Goal: Task Accomplishment & Management: Manage account settings

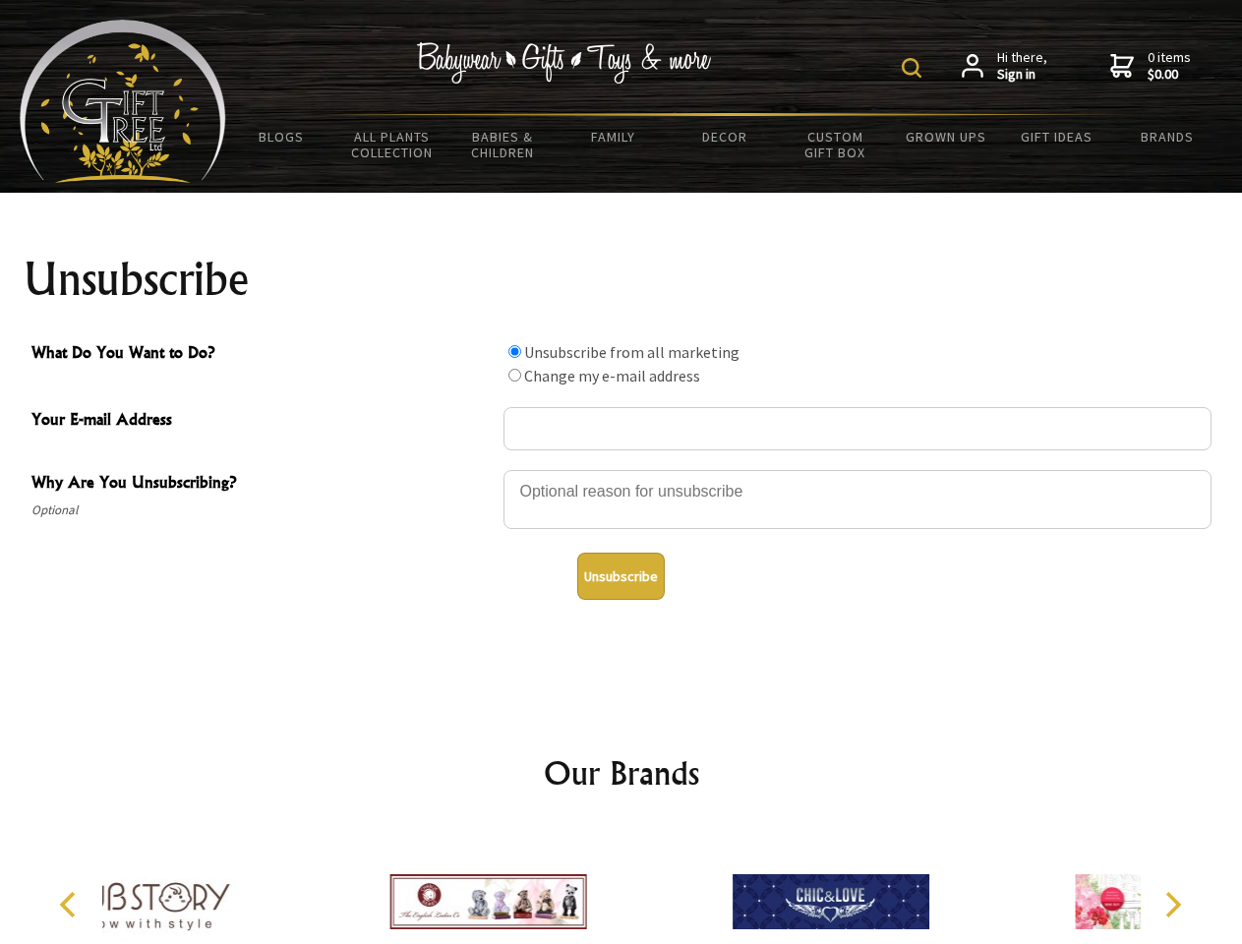
click at [914, 68] on img at bounding box center [912, 68] width 20 height 20
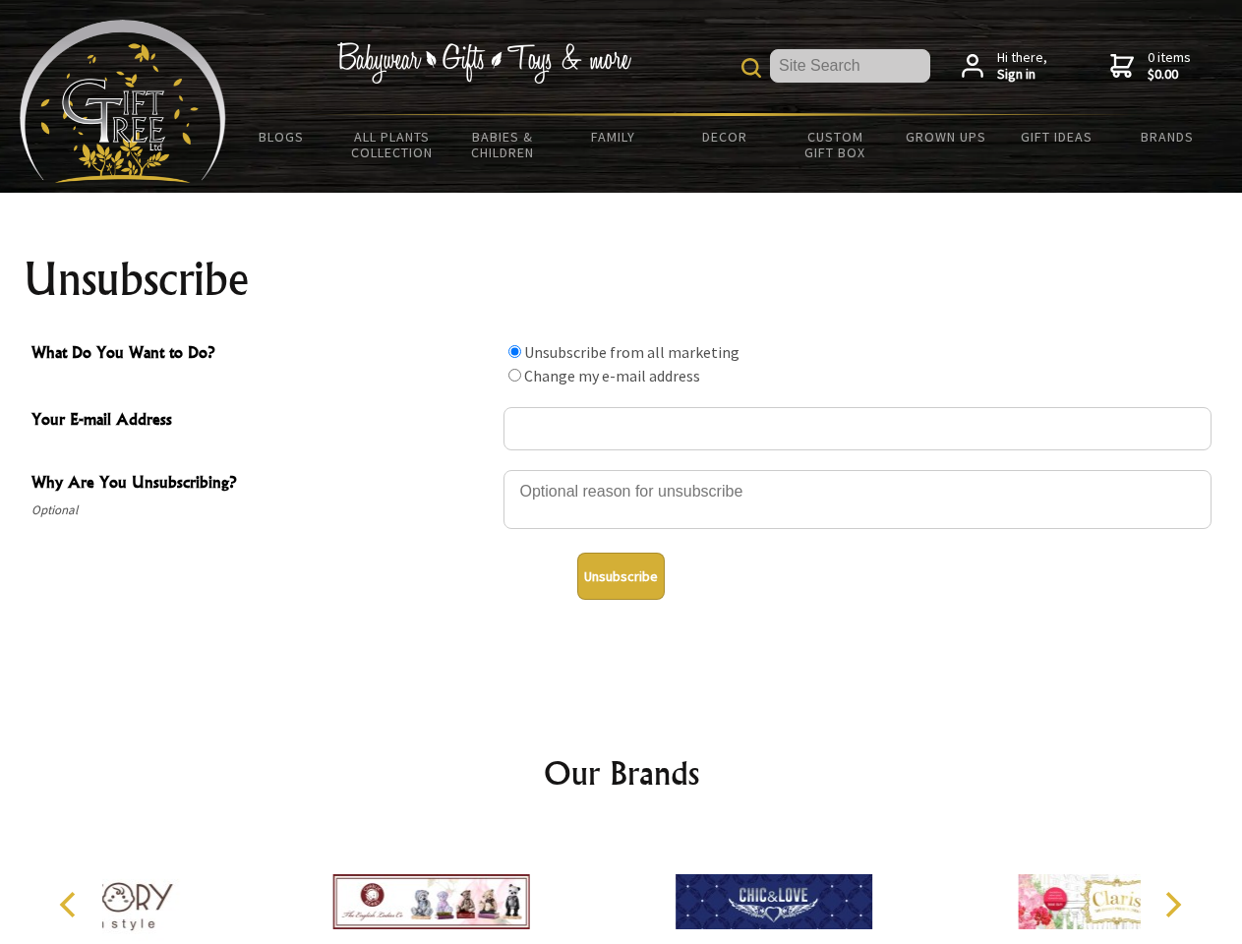
click at [621, 469] on div at bounding box center [857, 502] width 708 height 69
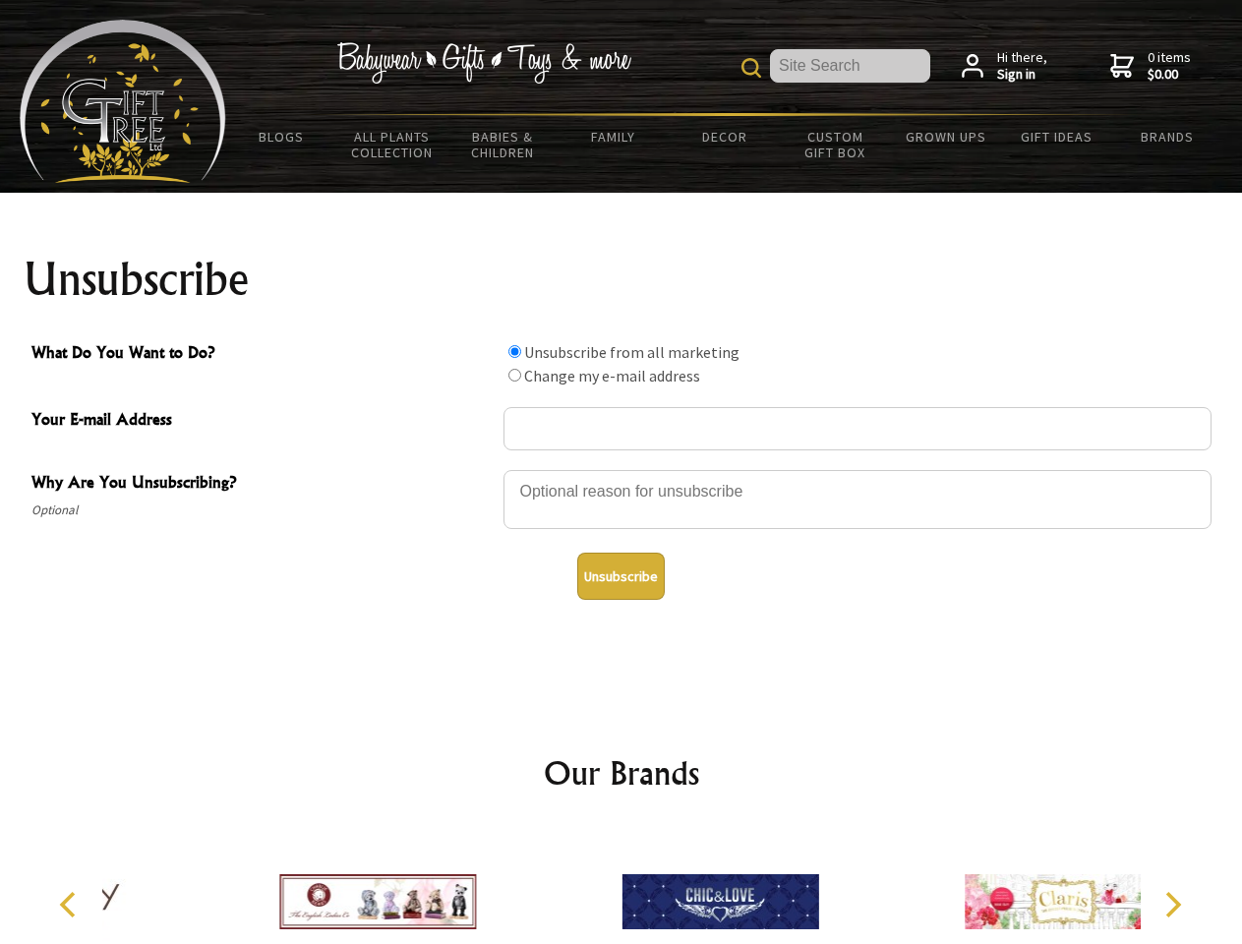
click at [514, 351] on input "What Do You Want to Do?" at bounding box center [514, 351] width 13 height 13
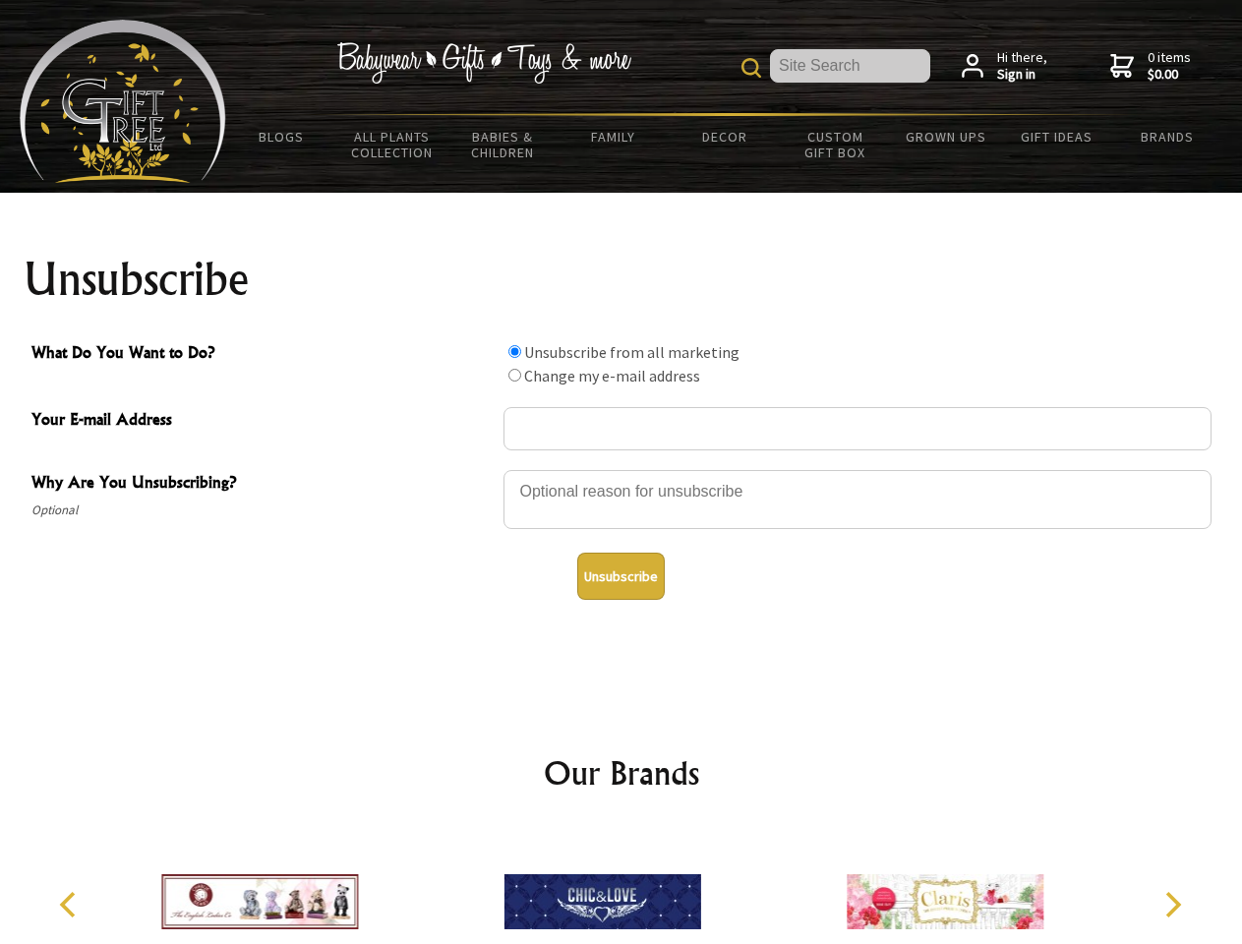
click at [514, 375] on input "What Do You Want to Do?" at bounding box center [514, 375] width 13 height 13
radio input "true"
click at [620, 576] on button "Unsubscribe" at bounding box center [621, 576] width 88 height 47
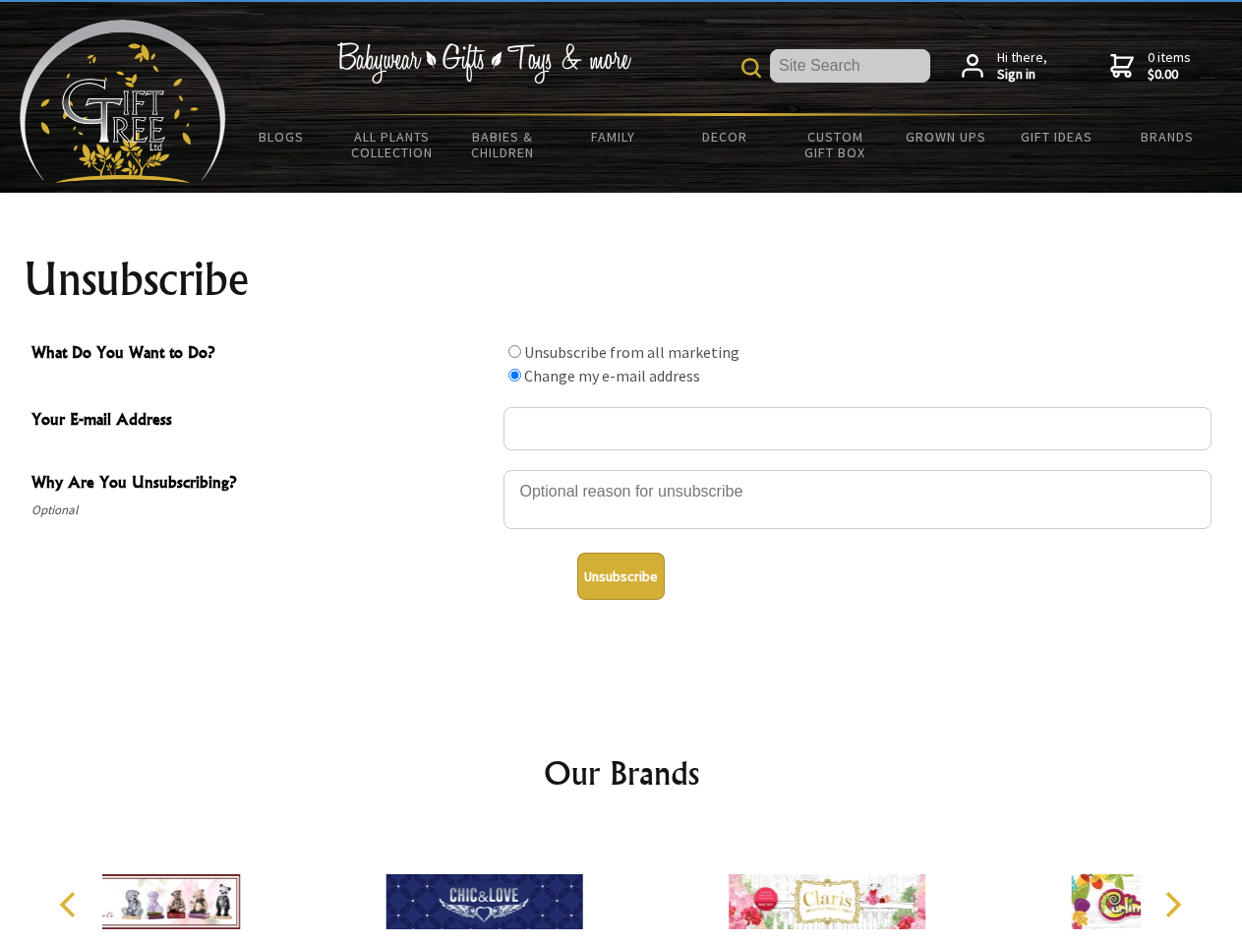
click at [656, 886] on div at bounding box center [827, 904] width 342 height 153
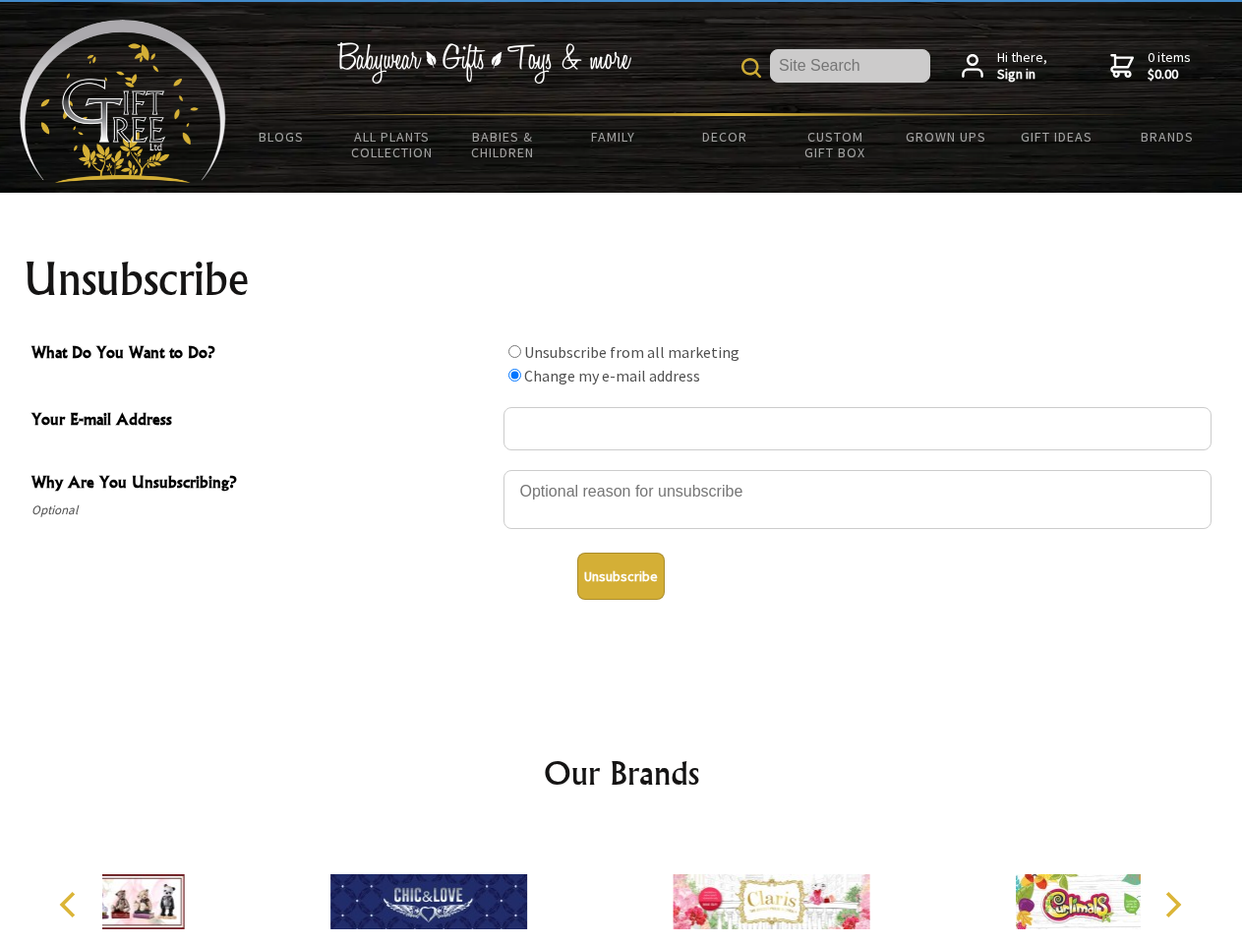
click at [71, 905] on icon "Previous" at bounding box center [70, 905] width 26 height 26
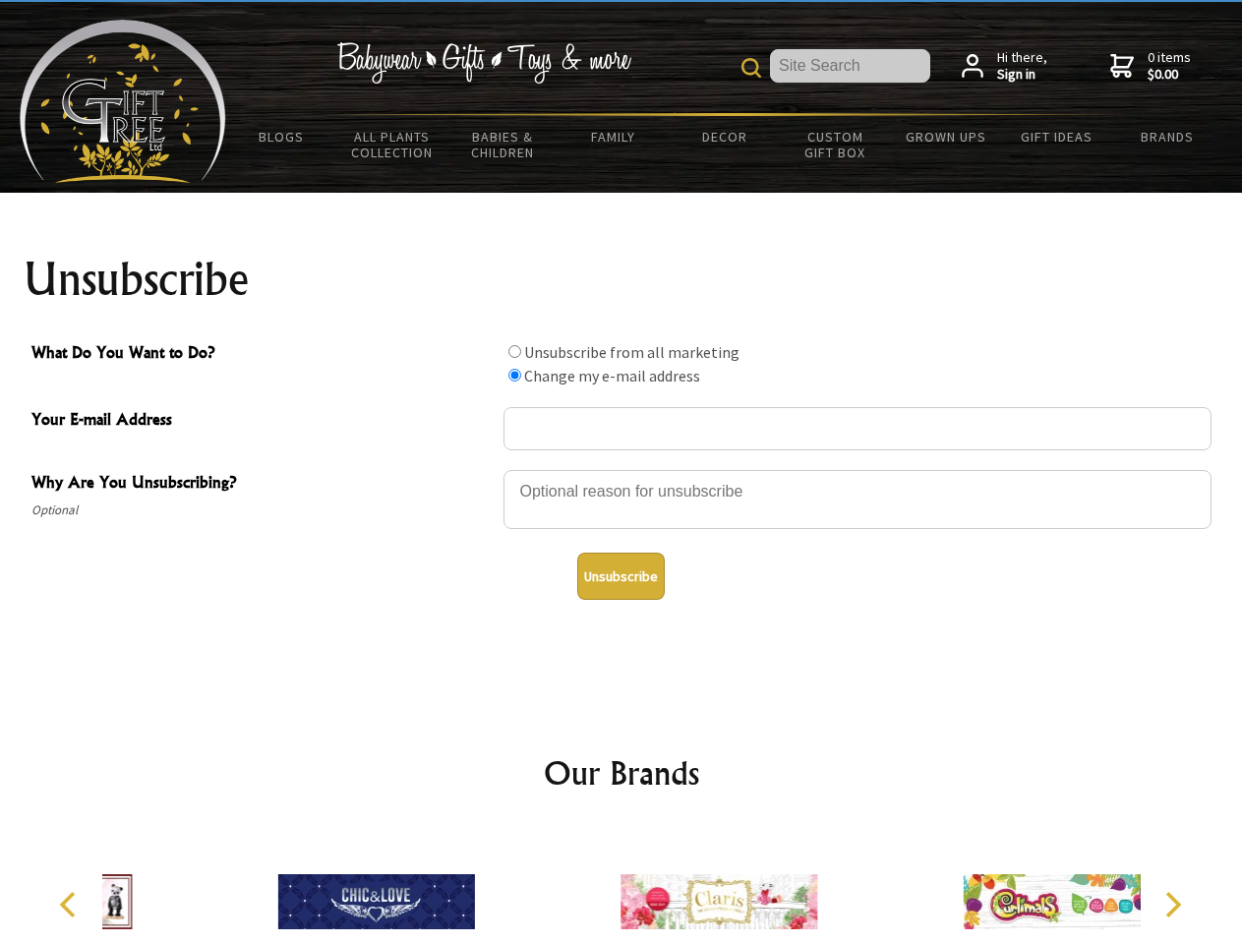
click at [1172, 905] on icon "Next" at bounding box center [1171, 905] width 26 height 26
